Goal: Find specific page/section: Find specific page/section

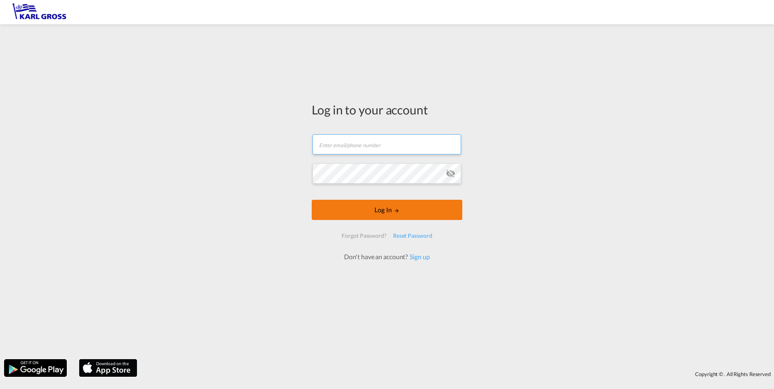
type input "[PERSON_NAME][EMAIL_ADDRESS][DOMAIN_NAME]"
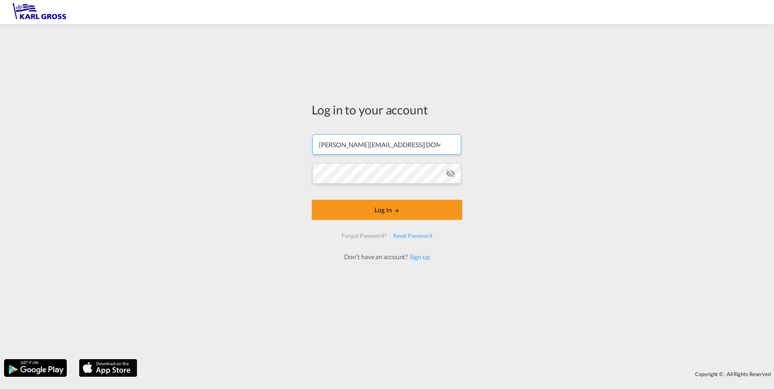
click at [380, 213] on form "[PERSON_NAME][EMAIL_ADDRESS][DOMAIN_NAME] Email field is required Password fiel…" at bounding box center [387, 193] width 151 height 135
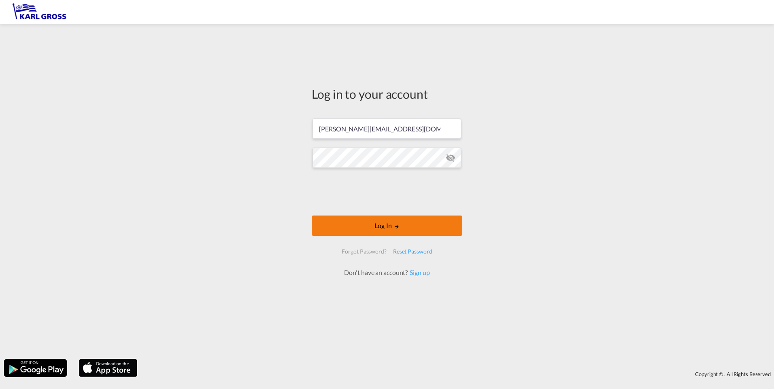
click at [400, 222] on button "Log In" at bounding box center [387, 226] width 151 height 20
